Goal: Task Accomplishment & Management: Use online tool/utility

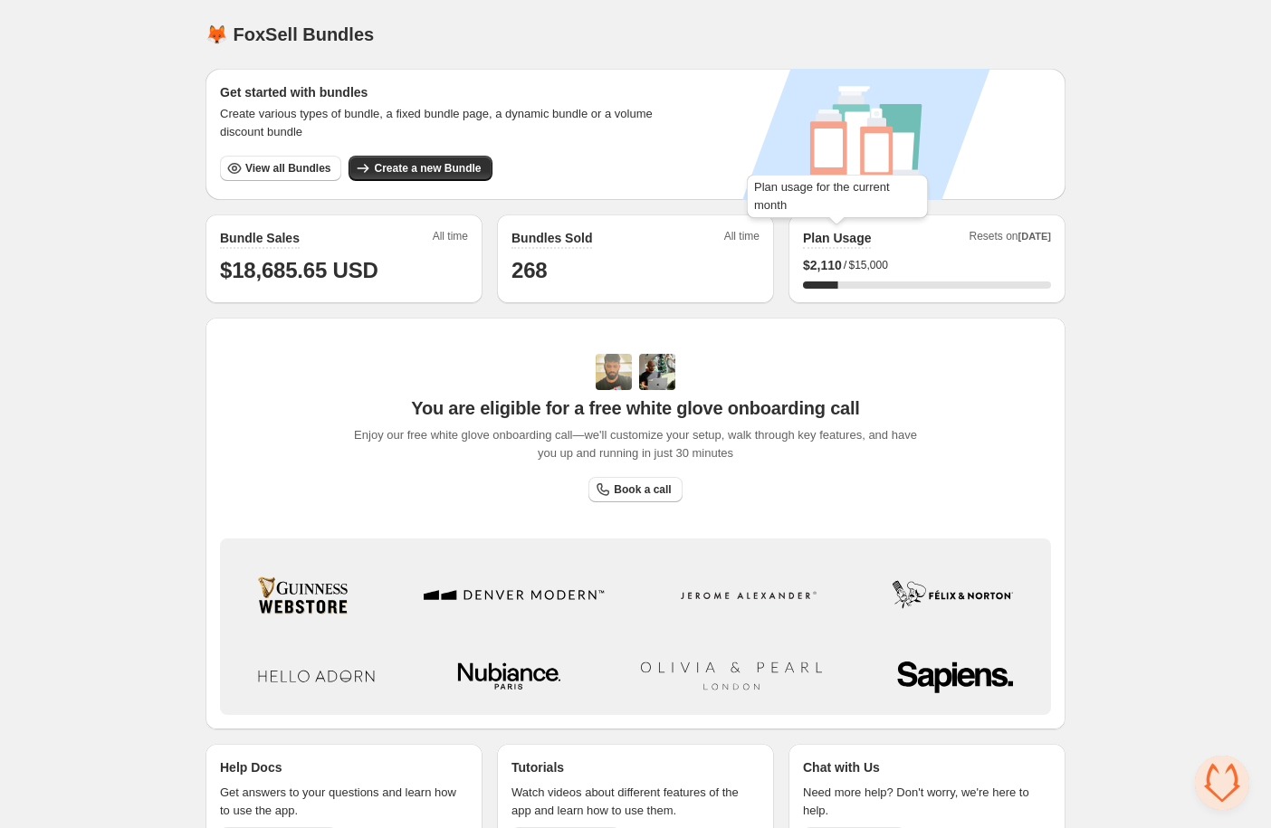
click at [841, 237] on h2 "Plan Usage" at bounding box center [837, 238] width 68 height 18
click at [307, 158] on button "View all Bundles" at bounding box center [280, 168] width 121 height 25
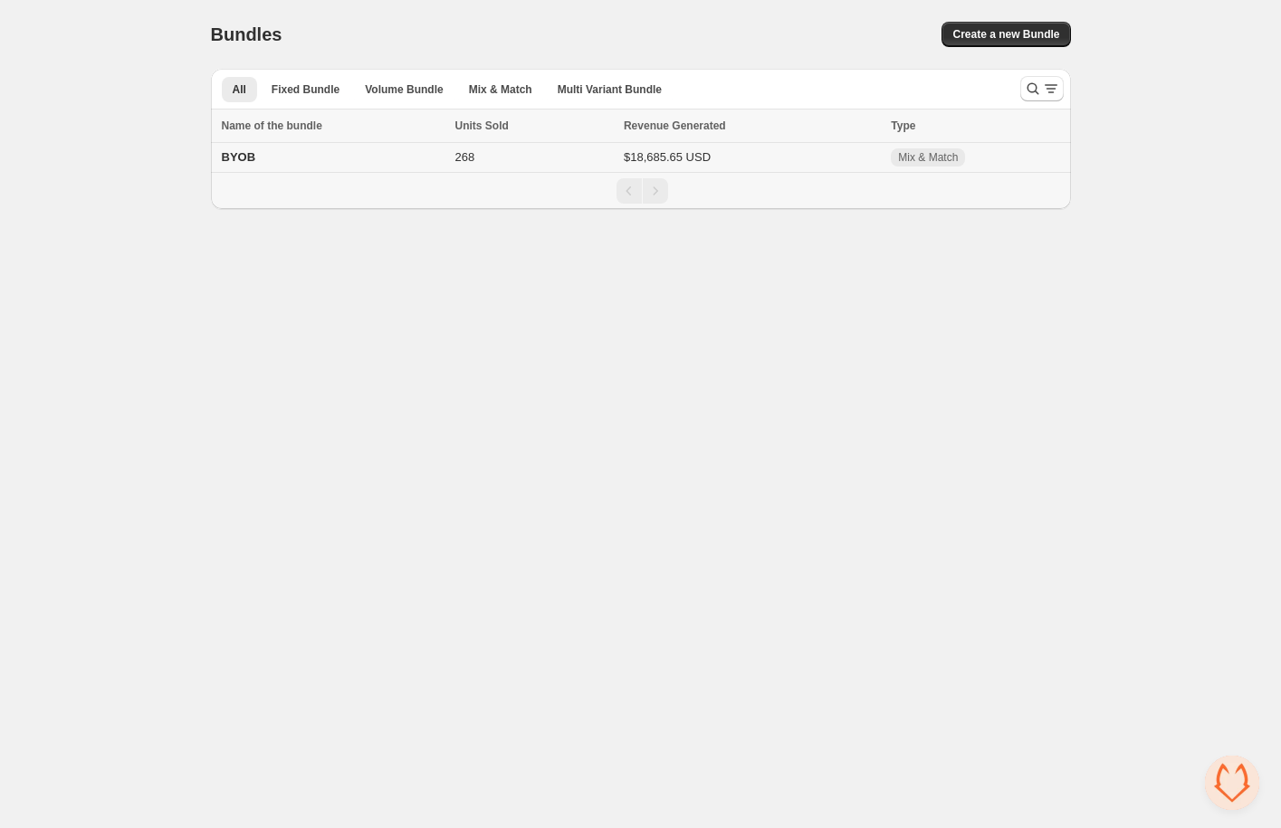
click at [263, 156] on td "BYOB" at bounding box center [330, 158] width 239 height 30
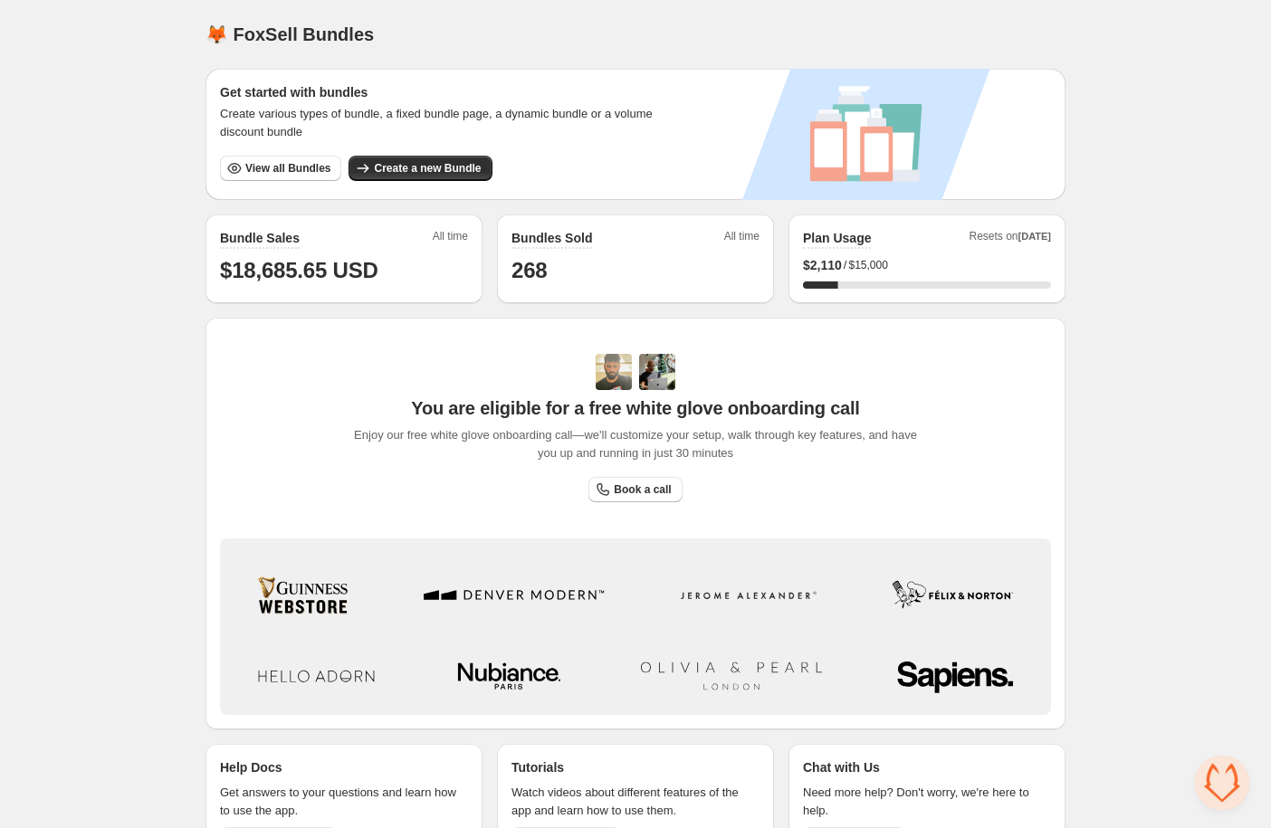
scroll to position [53, 0]
